Goal: Find specific page/section: Find specific page/section

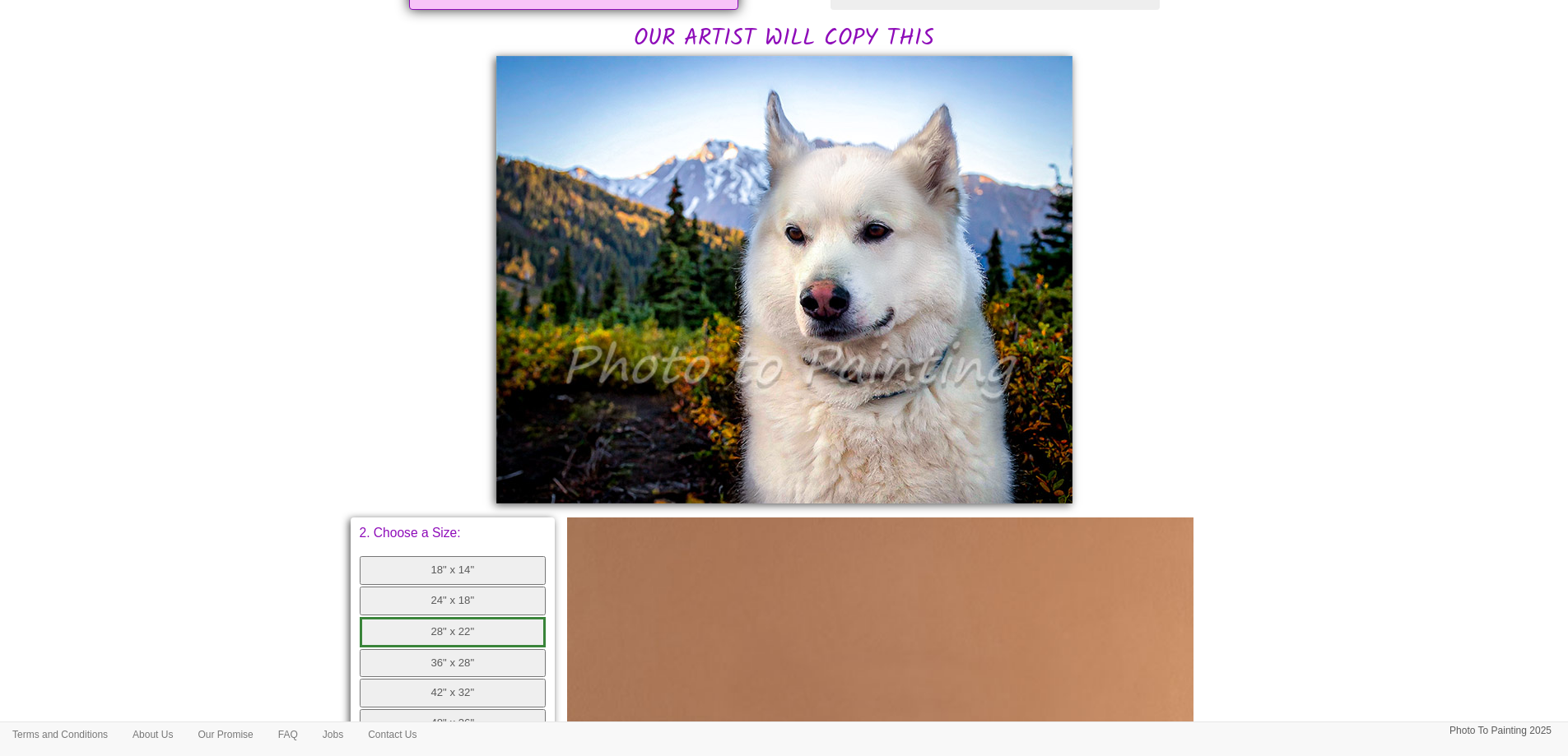
scroll to position [329, 0]
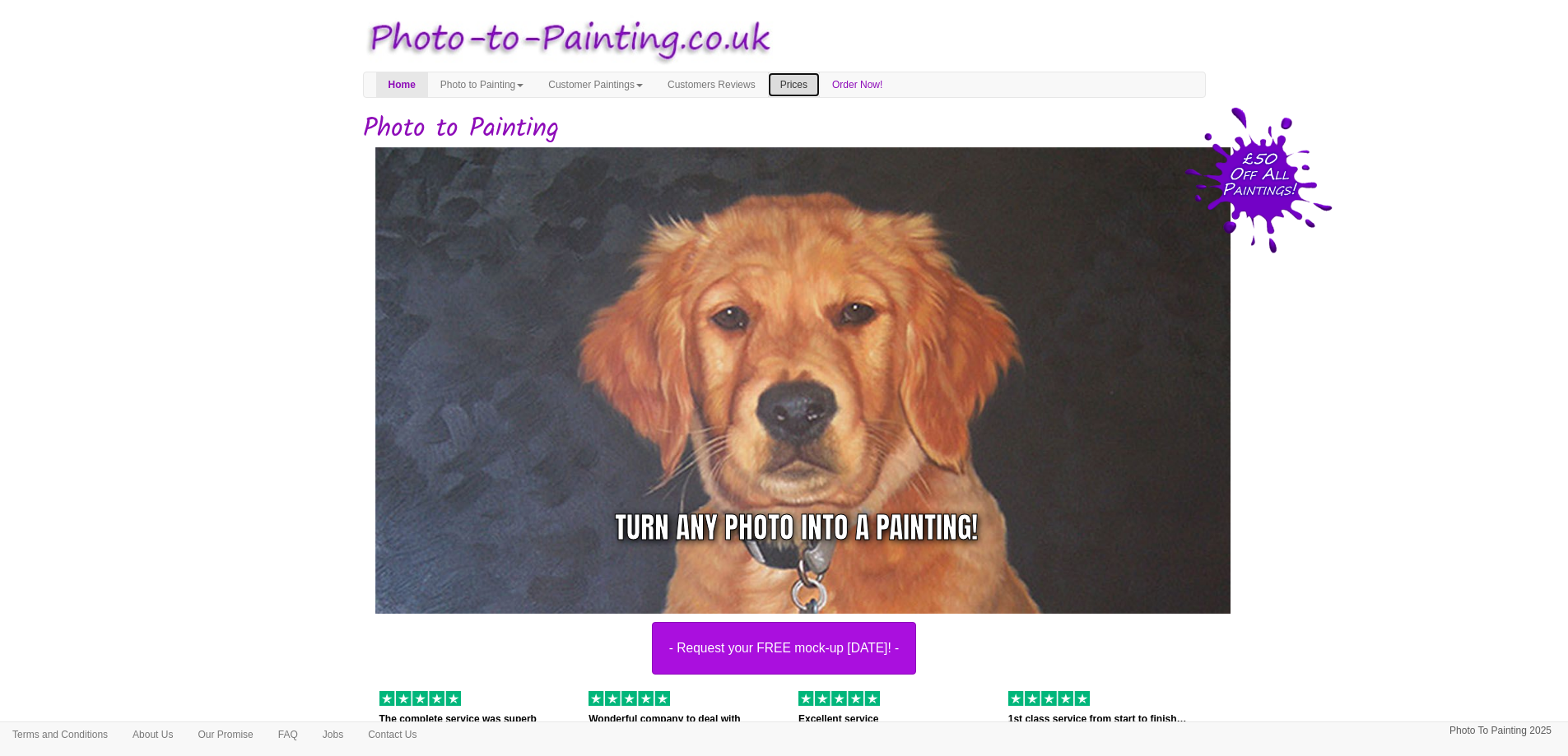
click at [820, 88] on link "Prices" at bounding box center [794, 84] width 52 height 25
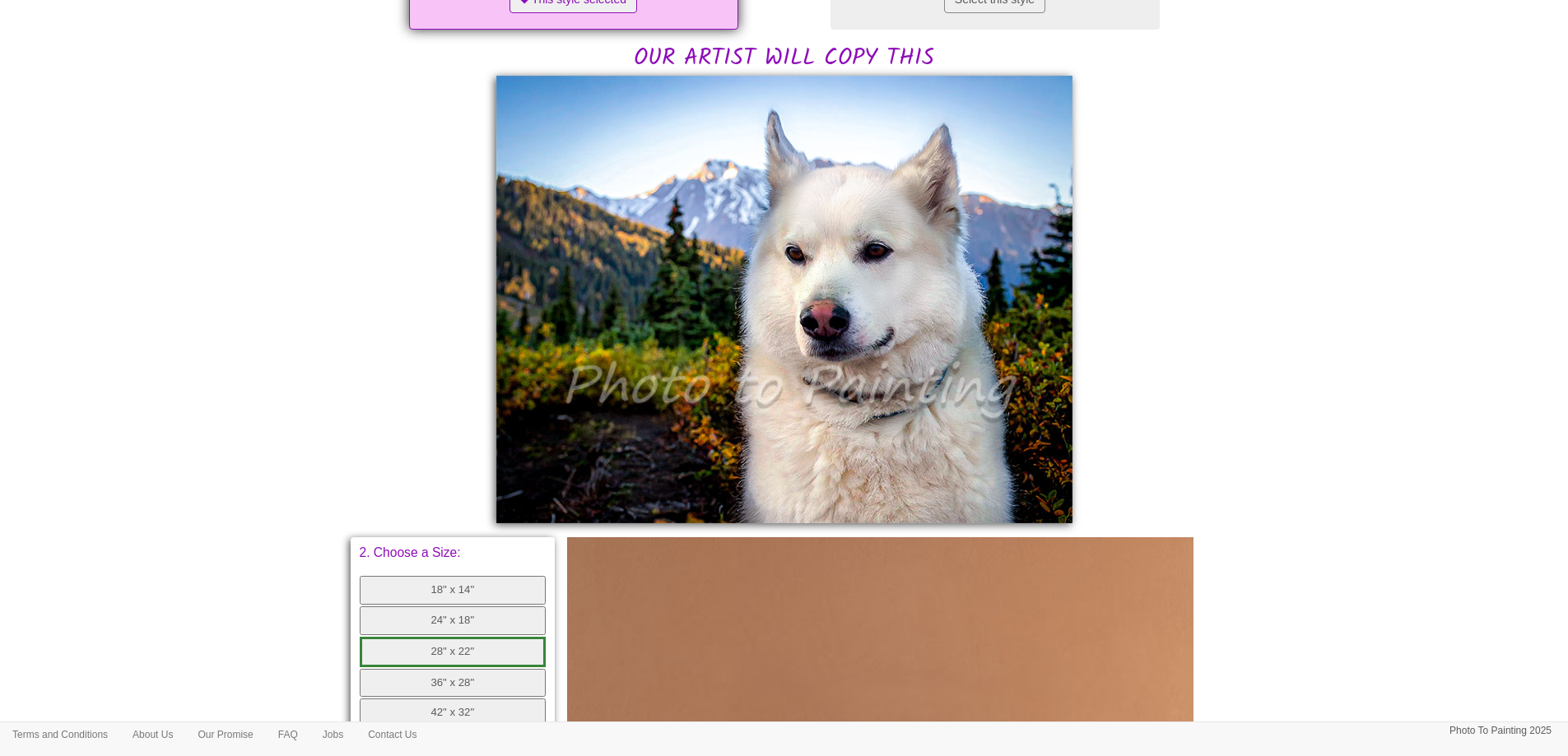
scroll to position [367, 0]
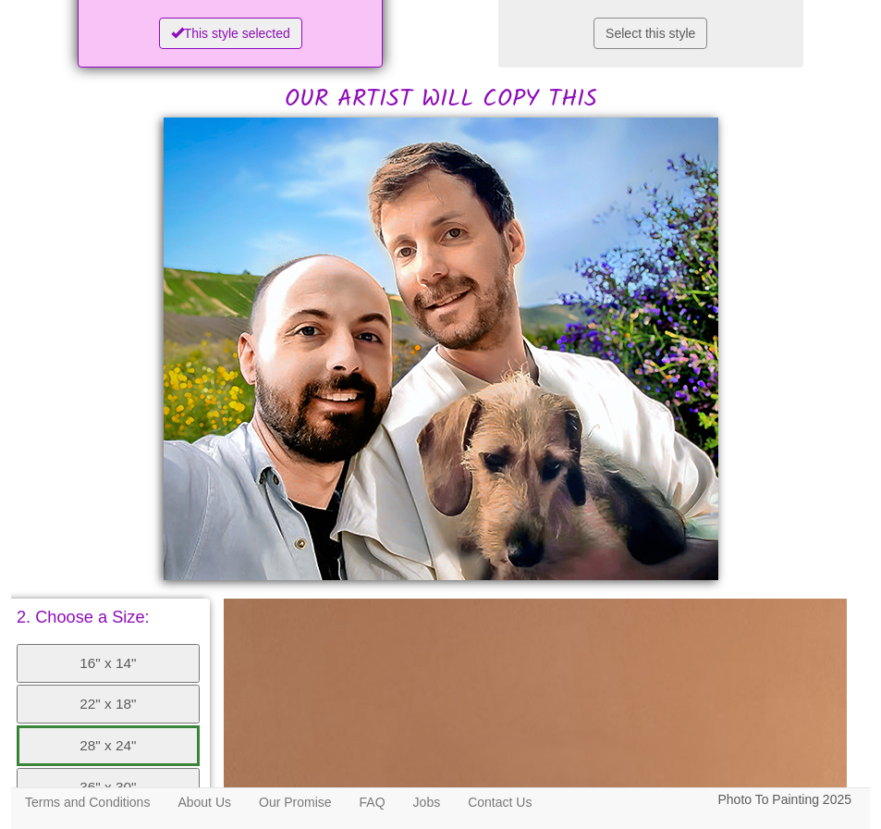
scroll to position [355, 0]
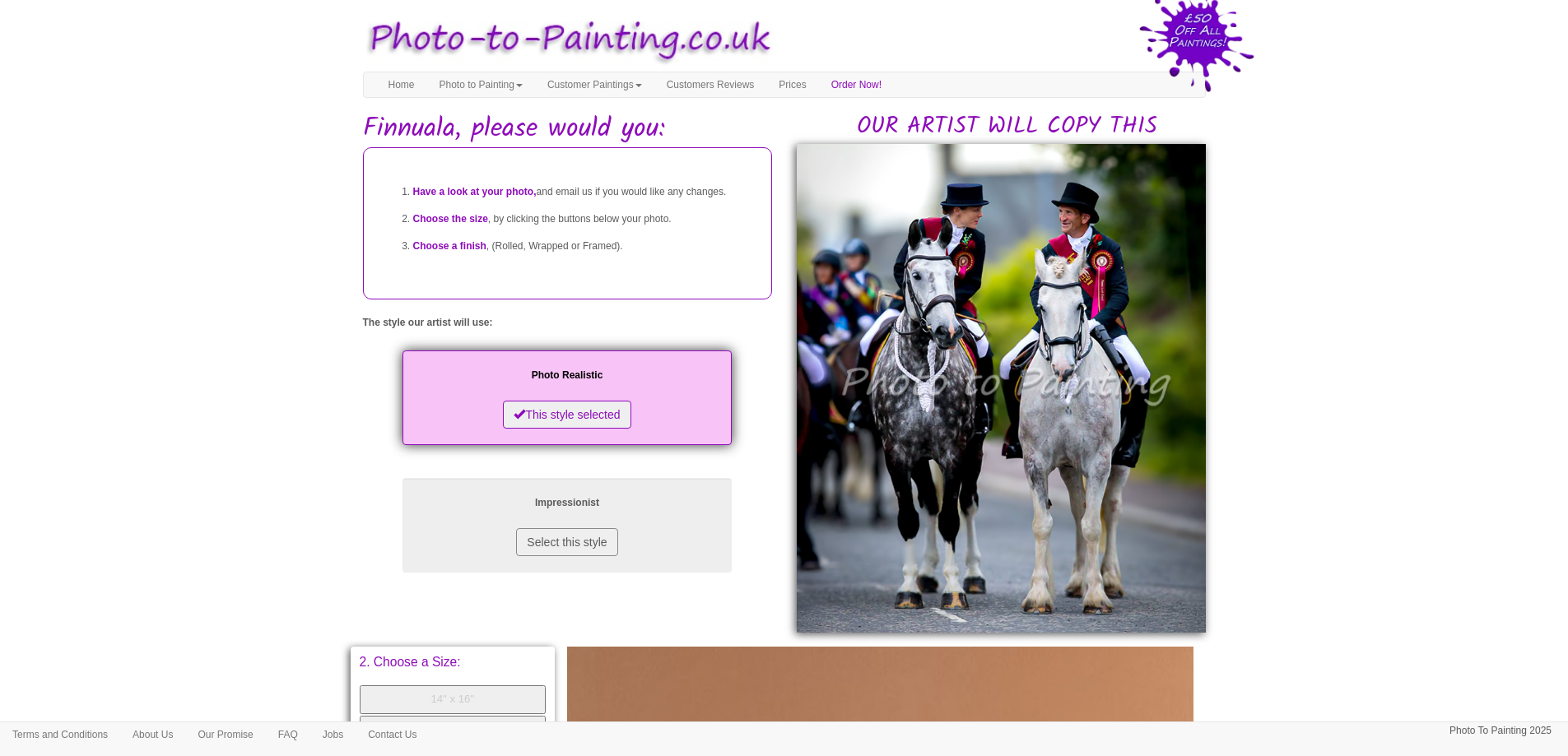
click at [1089, 422] on img at bounding box center [1001, 388] width 409 height 488
